Goal: Communication & Community: Answer question/provide support

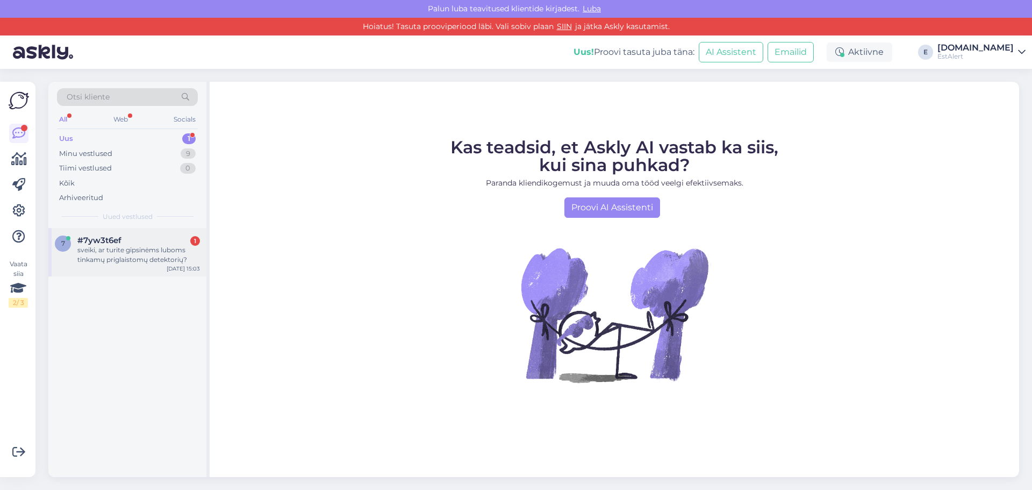
click at [110, 258] on div "sveiki, ar turite gipsinėms luboms tinkamų priglaistomų detektorių?" at bounding box center [138, 254] width 123 height 19
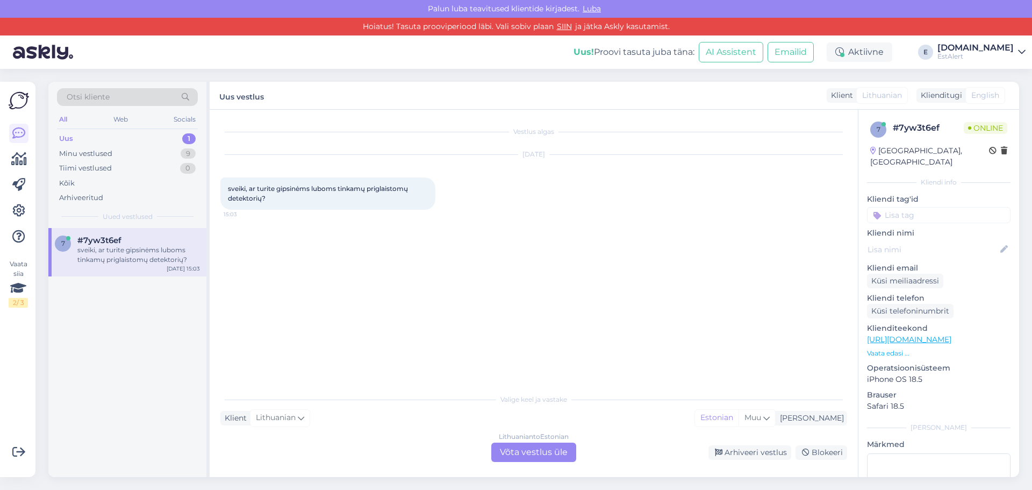
click at [316, 193] on div "sveiki, ar turite gipsinėms luboms tinkamų priglaistomų detektorių? 15:03" at bounding box center [327, 193] width 215 height 32
click at [515, 447] on div "Lithuanian to Estonian Võta vestlus üle" at bounding box center [534, 452] width 85 height 19
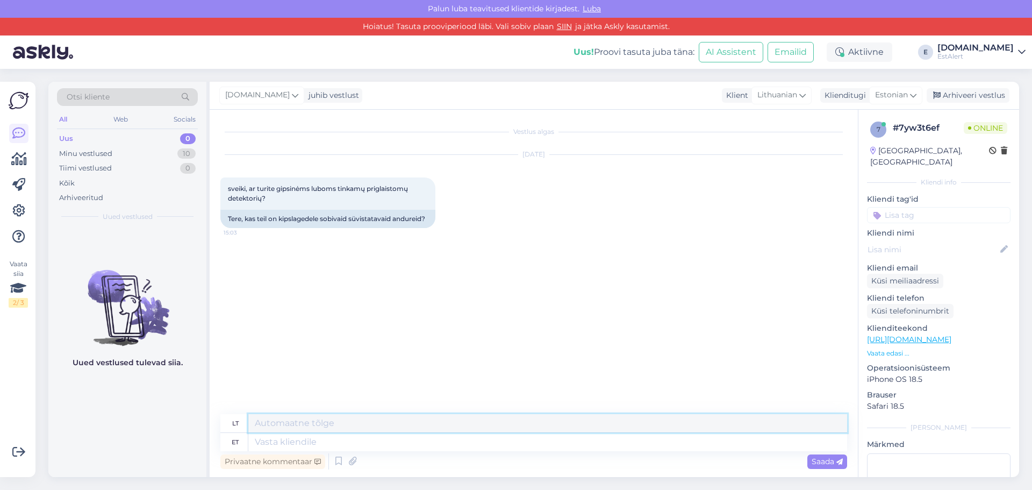
click at [292, 428] on textarea at bounding box center [547, 423] width 599 height 18
type textarea "Tere"
click at [835, 468] on div "Saada" at bounding box center [828, 461] width 40 height 15
click at [832, 459] on span "Saada" at bounding box center [827, 462] width 31 height 10
click at [336, 445] on textarea at bounding box center [547, 442] width 599 height 18
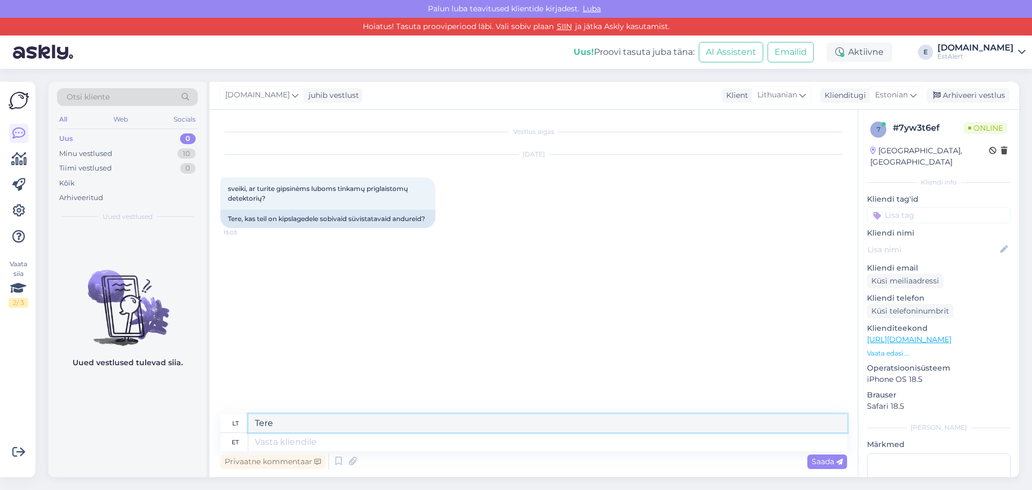
drag, startPoint x: 284, startPoint y: 426, endPoint x: 156, endPoint y: 416, distance: 127.9
click at [156, 416] on div "Otsi kliente All Web Socials Uus 0 Minu vestlused 10 Tiimi vestlused 0 Kõik Arh…" at bounding box center [533, 279] width 971 height 395
click at [288, 440] on textarea at bounding box center [547, 442] width 599 height 18
type textarea "Tere"
type textarea "Sveiki"
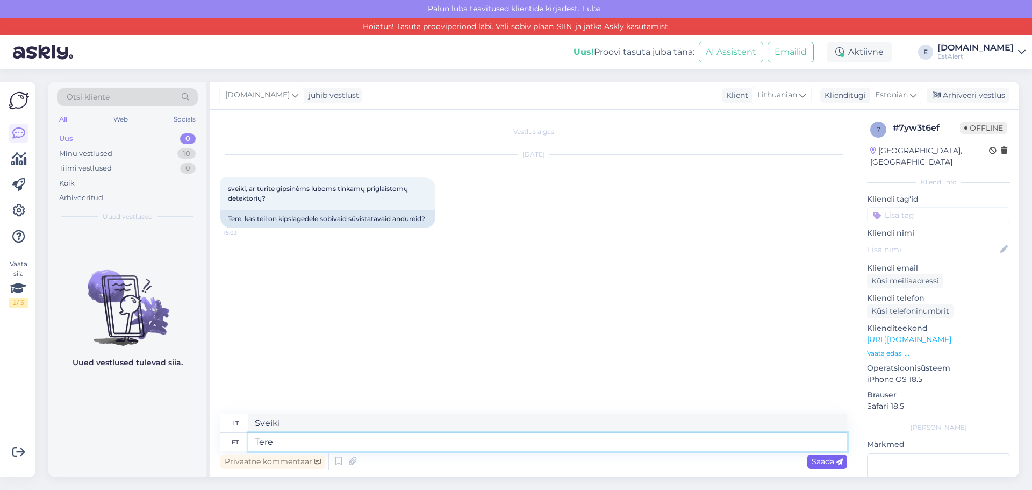
type textarea "Tere"
click at [836, 460] on span "Saada" at bounding box center [827, 462] width 31 height 10
click at [279, 444] on textarea at bounding box center [547, 442] width 599 height 18
type textarea "Meie"
type textarea "Mūsų"
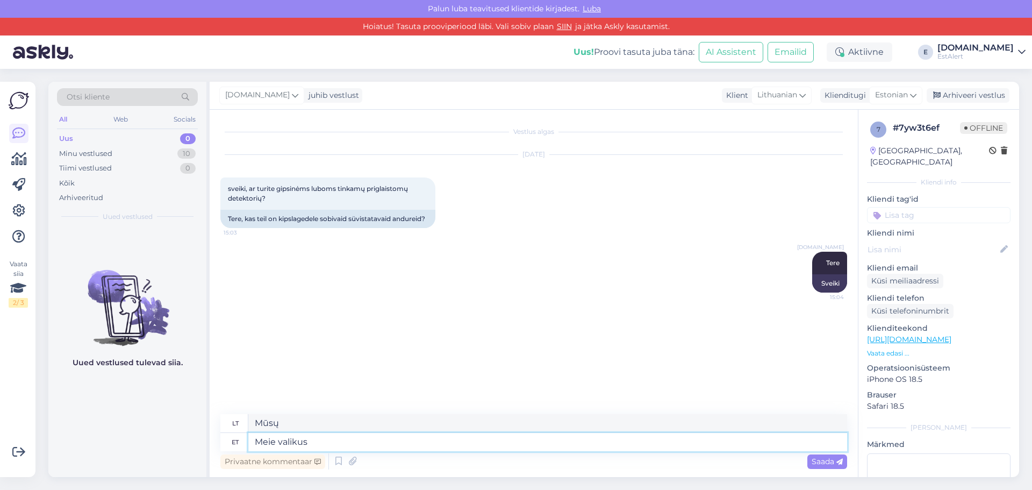
type textarea "Meie valikus"
type textarea "Mūsų pasirinkime"
type textarea "Meie valikus on"
type textarea "Mūsų pasirinkimas apima"
type textarea "Meie valikus on 22"
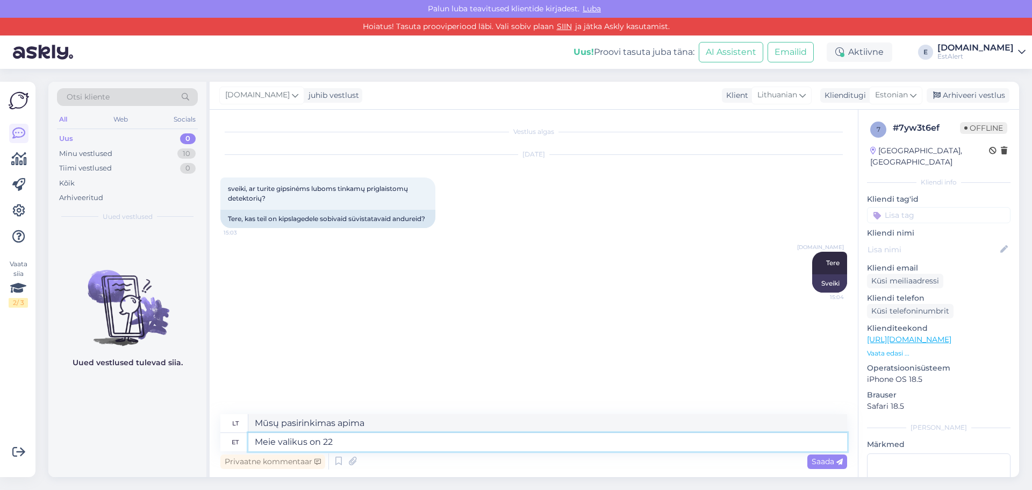
type textarea "Mūsų pasirinkime yra 22"
type textarea "Meie valikus on 22"
type textarea "Mūsų pasirinkime yra 22o"
type textarea "Meie valikus on 220v"
type textarea "Mūsų asortimente yra 220 V"
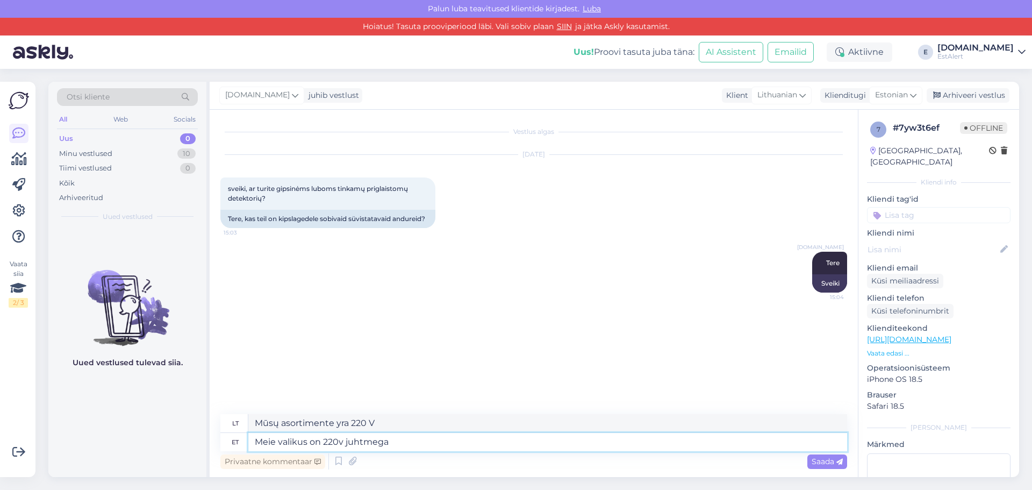
type textarea "Meie valikus on 220v juhtmega"
type textarea "Mūsų asortimente yra 220 V laidiniai"
type textarea "Meie valikus on 220v juhtmega suitsuandur"
type textarea "Mūsų pasirinkime yra 220 V laidinis dūmų detektorius"
type textarea "Meie valikus on 220v juhtmega suitsuandur kuid"
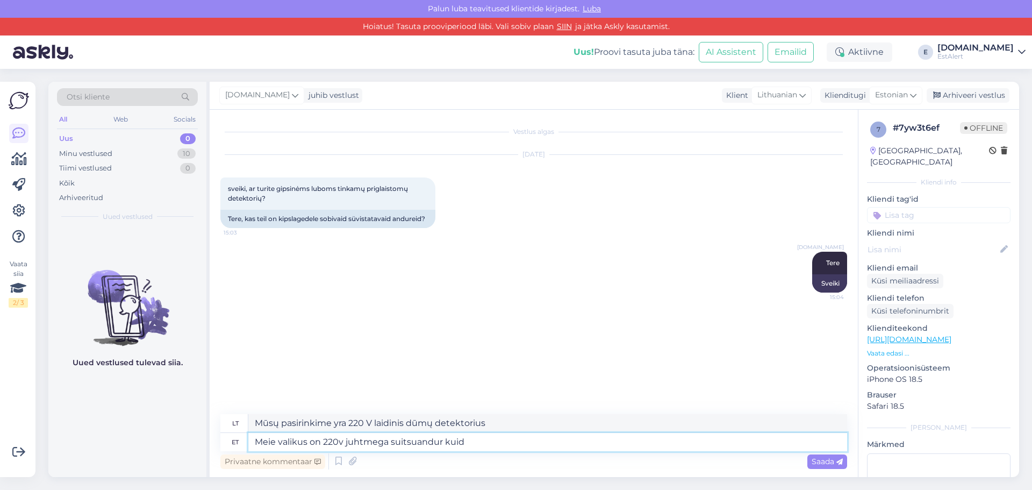
type textarea "Mūsų pasirinkime yra 220 V laidinis dūmų detektorius, bet"
type textarea "Meie valikus on 220v juhtmega suitsuandur"
type textarea "Mūsų pasirinkime yra 220 V laidinis dūmų detektorius"
type textarea "Meie valikus on 220v juhtmega suitsuandur kuid"
type textarea "Mūsų pasirinkime yra 220 V laidinis dūmų detektorius, bet"
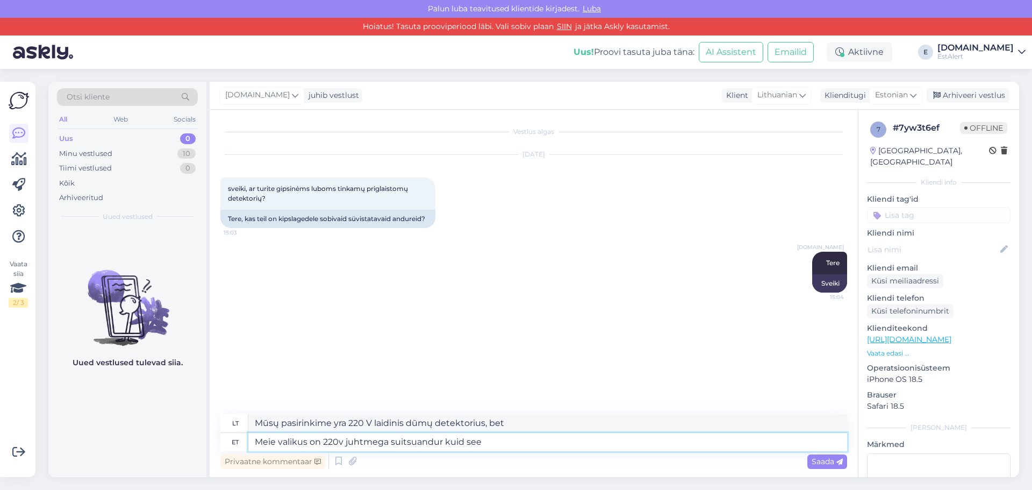
type textarea "Meie valikus on 220v juhtmega suitsuandur kuid see k"
type textarea "Mūsų pasirinkime yra 220 V laidinis dūmų detektorius, tačiau jis"
type textarea "Meie valikus on 220v juhtmega suitsuandur kuid see käi"
type textarea "Mūsų pasirinkime yra 220 V laidinis dūmų detektorius, tačiau jis veikia"
type textarea "Meie valikus on 220v juhtmega suitsuandur kuid see käib ikkagi"
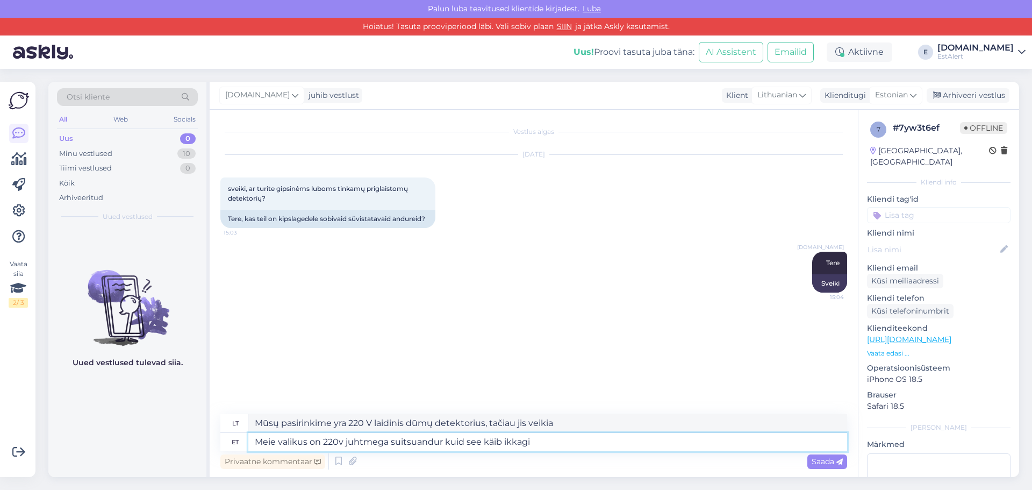
type textarea "Mūsų pasirinkime yra 220 V laidinis dūmų detektorius, tačiau jis vis tiek veiki…"
type textarea "Meie valikus on 220v juhtmega suitsuandur kuid see käib ikkagi lae"
type textarea "Mūsų pasirinkime yra 220 V laidinis dūmų detektorius, tačiau jis vis tiek veiki…"
type textarea "Meie valikus on 220v juhtmega suitsuandur kuid see käib ikkagi lae pea"
type textarea "Mūsų pasirinkime yra 220 V laidinis dūmų detektorius, tačiau jis vis tiek montu…"
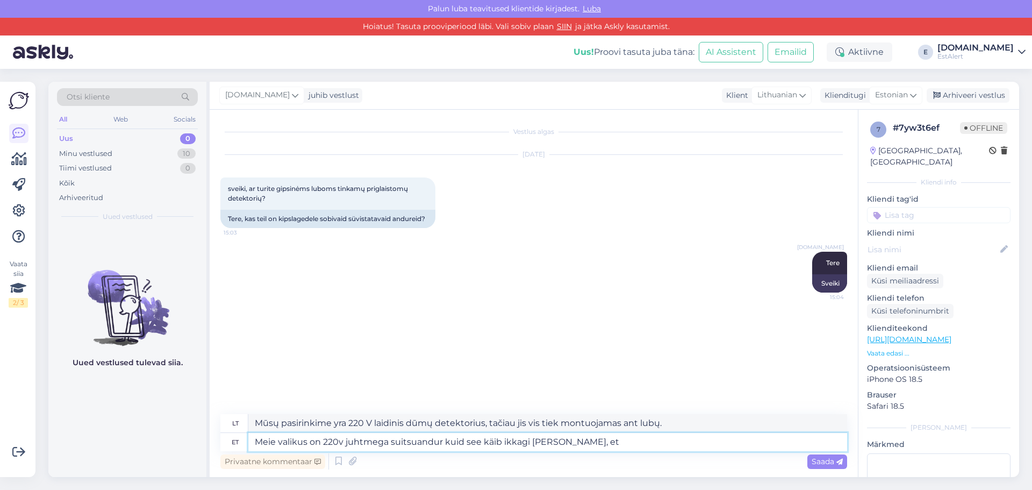
type textarea "Meie valikus on 220v juhtmega suitsuandur kuid see käib ikkagi [PERSON_NAME], et"
type textarea "Mūsų pasirinkime yra 220 V laidinis dūmų detektorius, tačiau jis vis tiek montu…"
type textarea "Meie valikus on 220v juhtmega suitsuandur kuid see käib ikkagi [PERSON_NAME], e…"
type textarea "Mūsų pasirinkime yra 220 V laidinis dūmų detektorius, tačiau jis vis tiek montu…"
type textarea "Meie valikus on 220v juhtmega suitsuandur kuid see käib ikkagi [PERSON_NAME], e…"
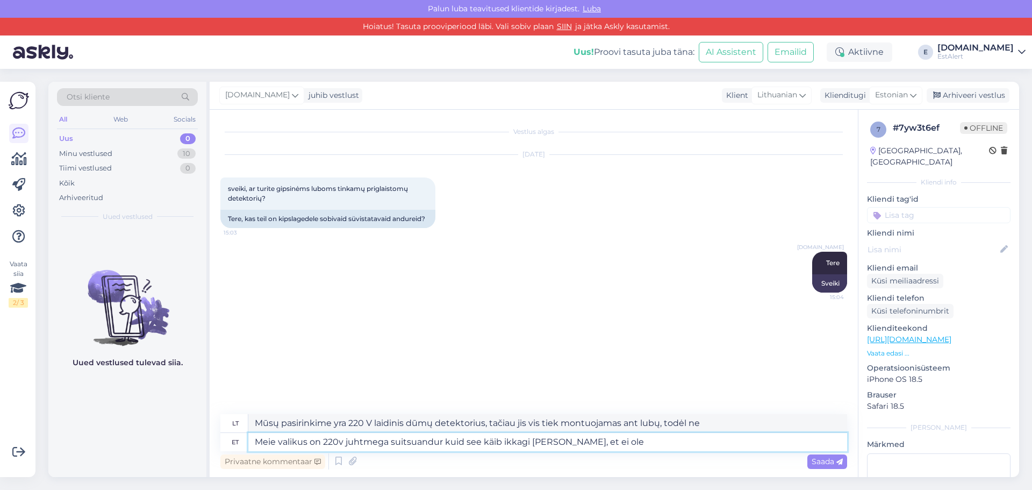
type textarea "Mūsų pasirinkime yra 220 V laidinis dūmų detektorius, tačiau jis vis tiek montu…"
type textarea "Meie valikus on 220v juhtmega suitsuandur kuid see käib ikkagi [PERSON_NAME], e…"
type textarea "Mūsų pasirinkime yra 220 V laidinis dūmų detektorius, tačiau jis vis tiek montu…"
type textarea "Meie valikus on 220v juhtmega suitsuandur kuid see käib ikkagi [PERSON_NAME], e…"
type textarea "Mūsų pasirinkime yra 220 V laidinis dūmų detektorius, tačiau jis vis tiek montu…"
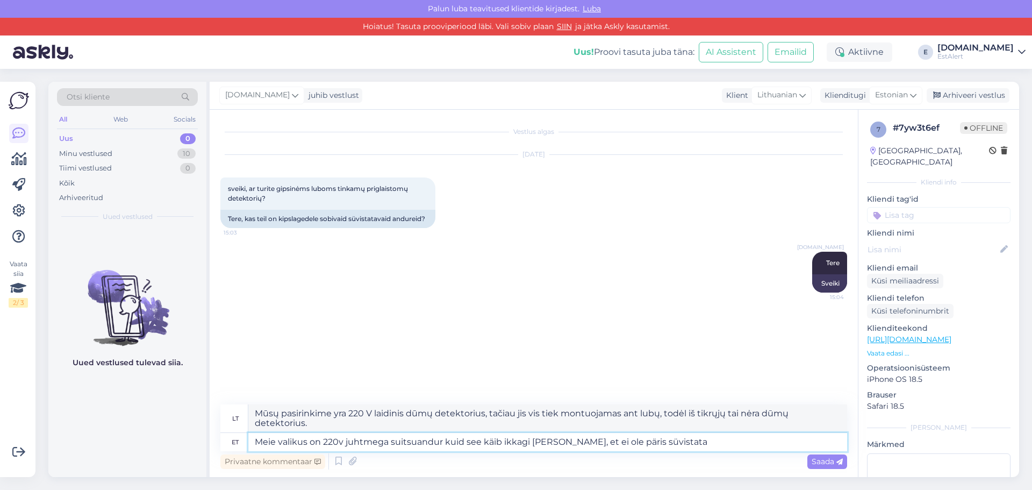
type textarea "Meie valikus on 220v juhtmega suitsuandur kuid see käib ikkagi [PERSON_NAME], e…"
type textarea "Mūsų pasirinkime yra 220 V laidinis dūmų detektorius, bet jis vis tiek montuoja…"
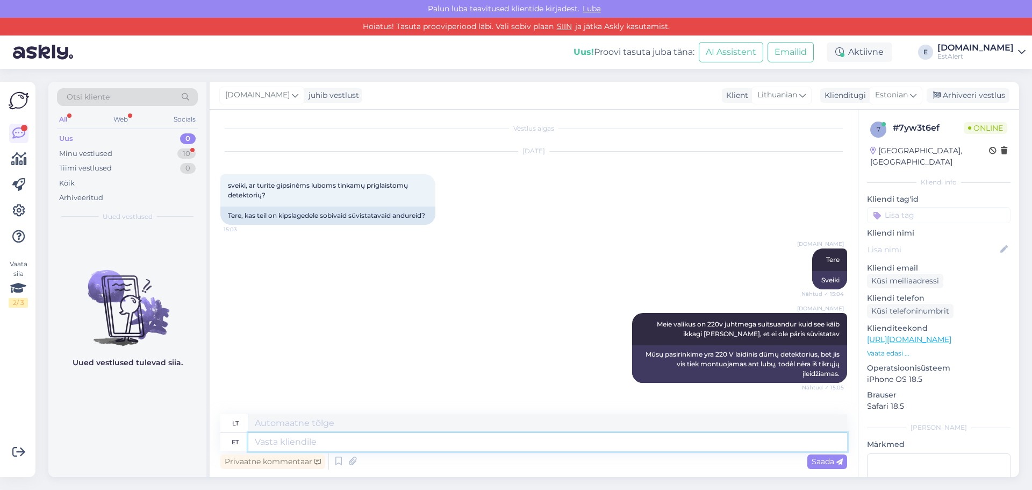
scroll to position [68, 0]
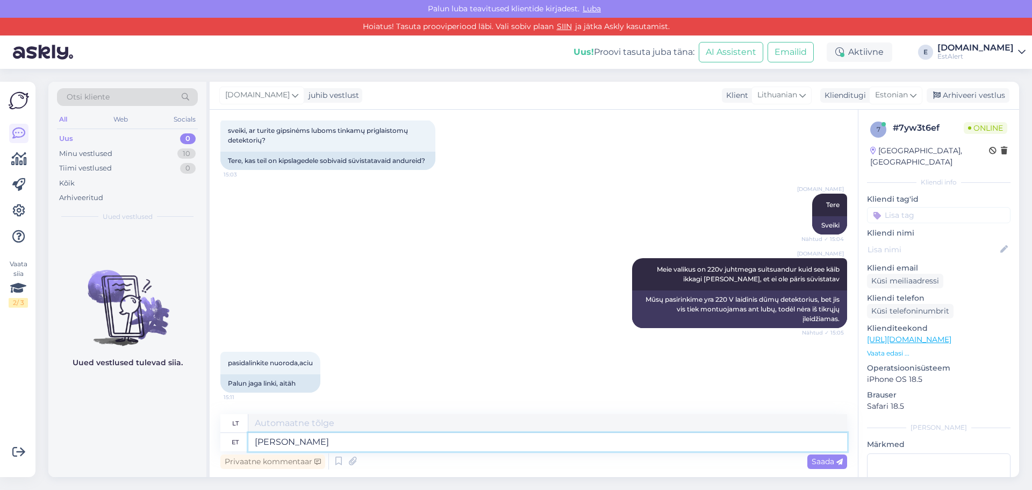
type textarea "Kuna t"
type textarea "Nes"
type textarea "Kuna tegemis"
type textarea "Nes tai yra"
type textarea "Kuna tegemist on uue"
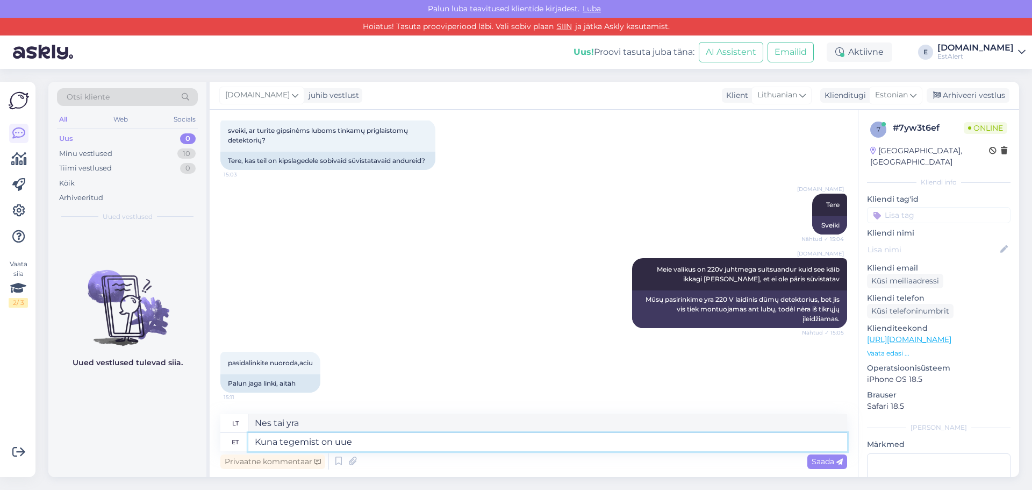
type textarea "Kadangi tai yra nauja"
type textarea "Kuna tegemist on uue toote"
type textarea "Kadangi tai naujas produktas"
type textarea "Kuna tegemist on uue tootega, e"
type textarea "Kadangi tai naujas produktas,"
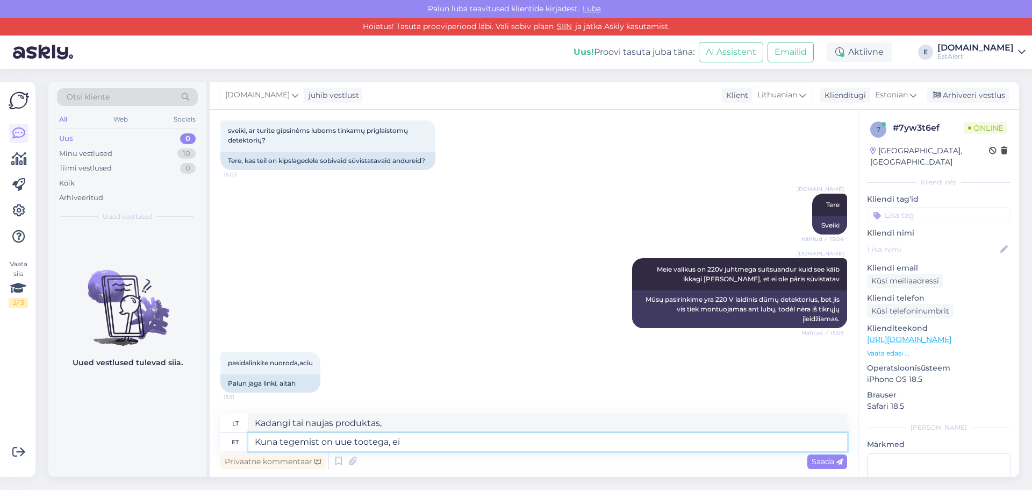
type textarea "Kuna tegemist on uue tootega, ei"
type textarea "Kadangi tai naujas produktas, ne"
type textarea "Kuna tegemist on uue tootega, ei ole"
type textarea "Kadangi tai yra naujas produktas, nėra"
type textarea "Kuna tegemist on uue tootega, ei ole jõudnu"
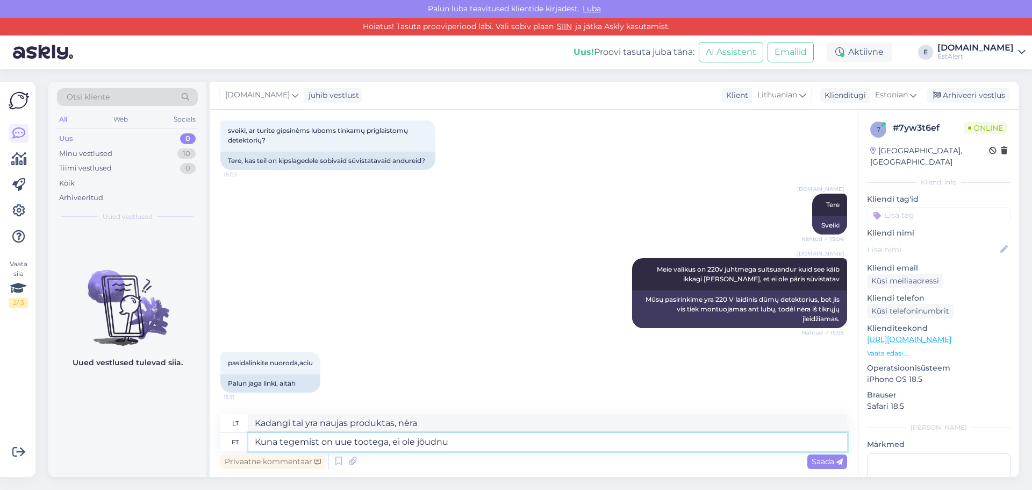
type textarea "Kadangi tai naujas produktas, jis dar nepasirodė."
type textarea "Kuna tegemist on uue tootega, ei ole jõudnud me s"
type textarea "Kadangi tai naujas produktas, mes dar to nepadarėme."
type textarea "Kuna tegemist on uue tootega, ei ole jõudnud me seda"
type textarea "Kadangi tai naujas produktas, dar neturėjome laiko jo išbandyti."
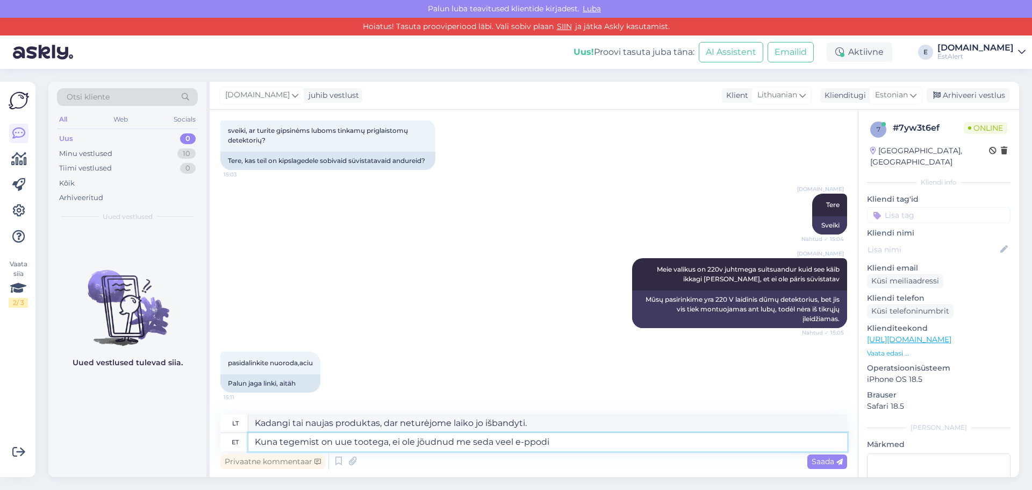
type textarea "Kuna tegemist on uue tootega, ei ole jõudnud me seda veel e-ppodi"
type textarea "Kadangi tai naujas produktas, dar nepasiekėme e-ppod."
type textarea "Kuna tegemist on uue tootega, ei ole jõudnud me seda veel e-ppodi üles"
type textarea "Kadangi tai naujas produktas, mums dar nepavyko jo įkelti į „e-ppod“."
type textarea "Kuna tegemist on uue tootega, ei ole jõudnud me seda veel e-ppodi üles panna"
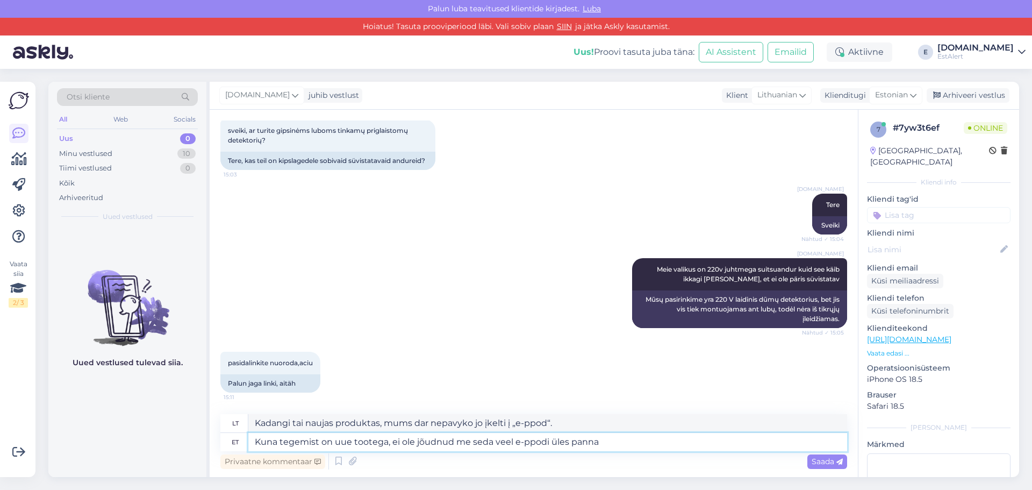
type textarea "Kadangi tai naujas produktas, dar nespėjome jo įdėti į e-ppod."
type textarea "Kuna tegemist on uue tootega, ei ole jõudnud me seda veel e-ppodi üles panna ku…"
type textarea "Kadangi tai naujas produktas, dar nespėjome jo įdėti į e-ppod, bet..."
type textarea "Kuna tegemist on uue tootega, ei ole jõudnud me seda veel e-ppodi üles panna ku…"
type textarea "Kadangi tai naujas produktas, dar nespėjome jo įdėti į e-ppod, bet su produktu"
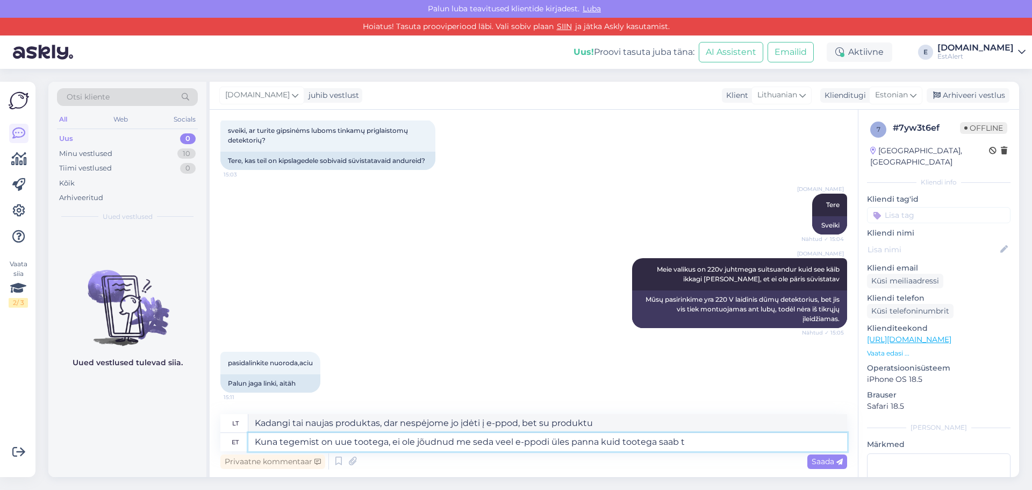
type textarea "Kuna tegemist on uue tootega, ei ole jõudnud me seda veel e-ppodi üles panna ku…"
type textarea "Kadangi tai naujas produktas, dar nespėjome jo įdėti į e-ppod, bet produktas ga…"
type textarea "Kuna tegemist on uue tootega, ei ole jõudnud me seda veel e-ppodi üles panna ku…"
type textarea "Kadangi tai naujas produktas, dar nespėjome jo įdėti į e-ppod, bet galite susip…"
type textarea "Kuna tegemist on uue tootega, ei ole jõudnud me seda veel e-ppodi üles panna ku…"
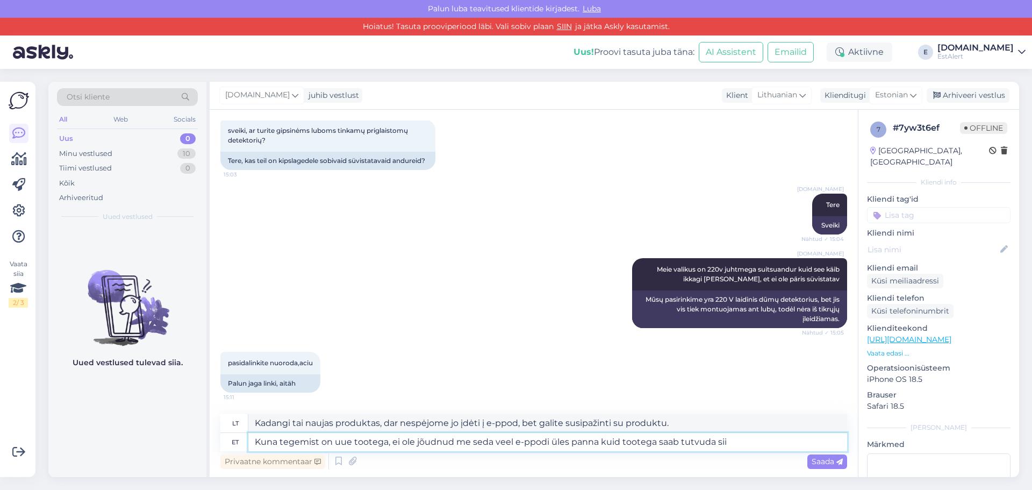
type textarea "[PERSON_NAME] tai naujas produktas, dar nespėjome jo įdėti į „e-ppod“, bet gali…"
paste textarea "[URL][DOMAIN_NAME]"
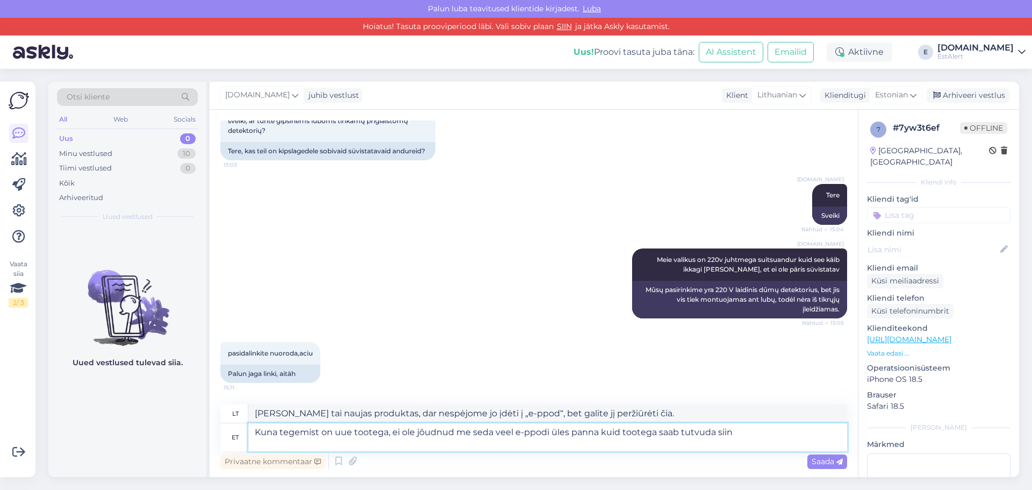
type textarea "Kuna tegemist on uue tootega, ei ole jõudnud me seda veel e-ppodi üles panna ku…"
type textarea "Kadangi tai naujas produktas, dar nespėjome jo įdėti į e-pod, bet galite apžiūr…"
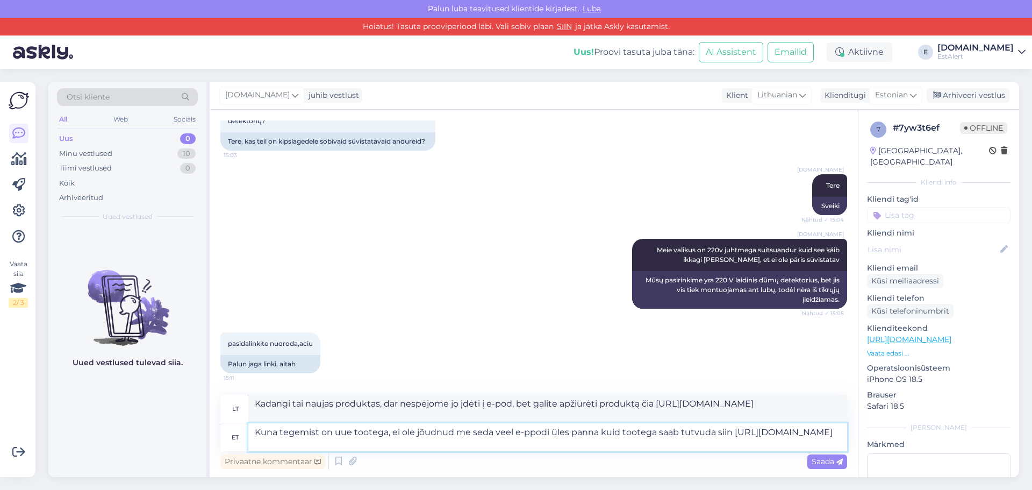
scroll to position [79, 0]
type textarea "Kuna tegemist on uue tootega, ei ole jõudnud me seda veel e-ppodi üles panna ku…"
click at [821, 465] on span "Saada" at bounding box center [827, 462] width 31 height 10
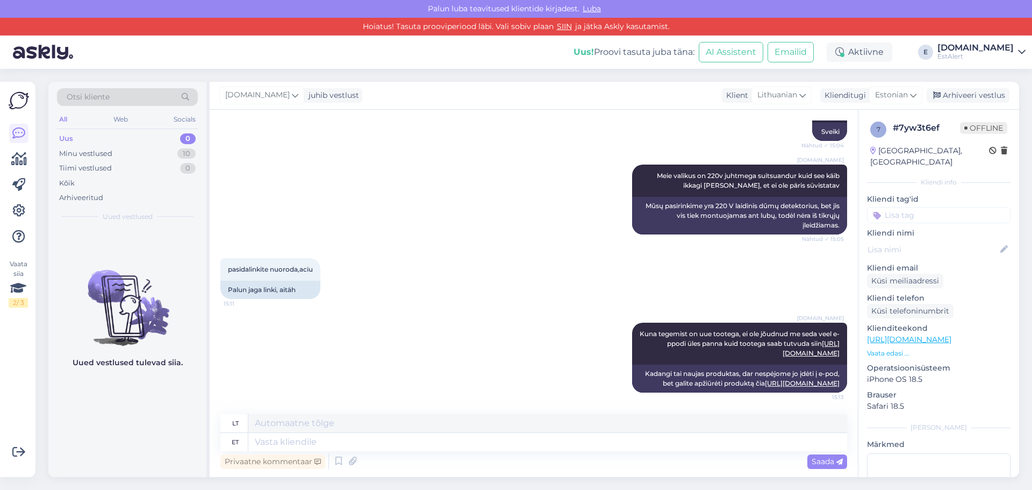
scroll to position [219, 0]
click at [605, 354] on icon at bounding box center [608, 357] width 6 height 6
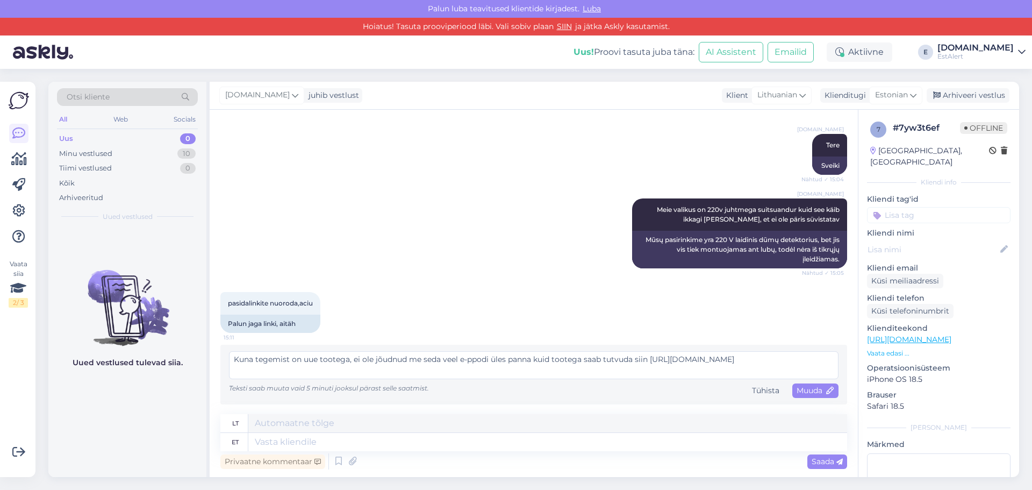
click at [476, 362] on textarea "Kuna tegemist on uue tootega, ei ole jõudnud me seda veel e-ppodi üles panna ku…" at bounding box center [534, 365] width 610 height 28
type textarea "Kuna tegemist on uue tootega, ei ole jõudnud me seda veel e-poodi üles panna ku…"
click at [799, 389] on span "Muuda" at bounding box center [816, 391] width 38 height 10
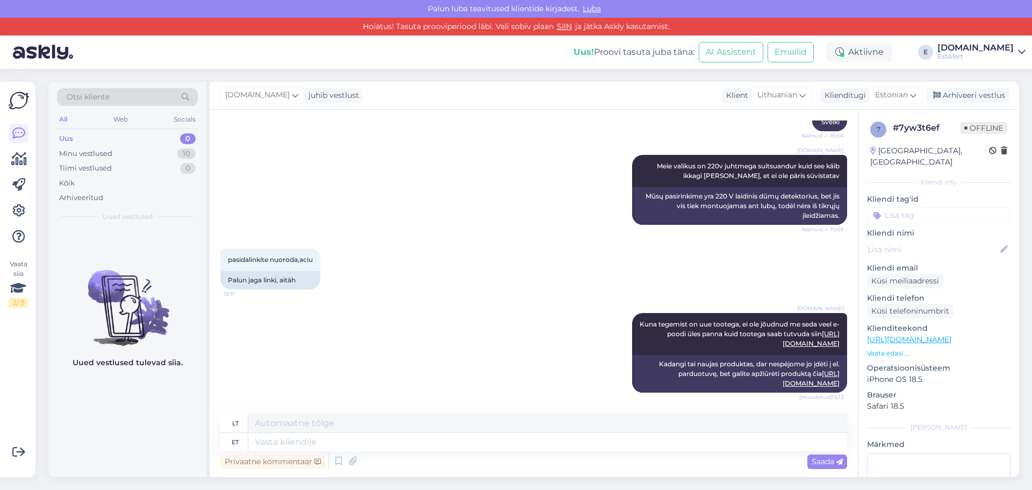
scroll to position [229, 0]
